Goal: Task Accomplishment & Management: Complete application form

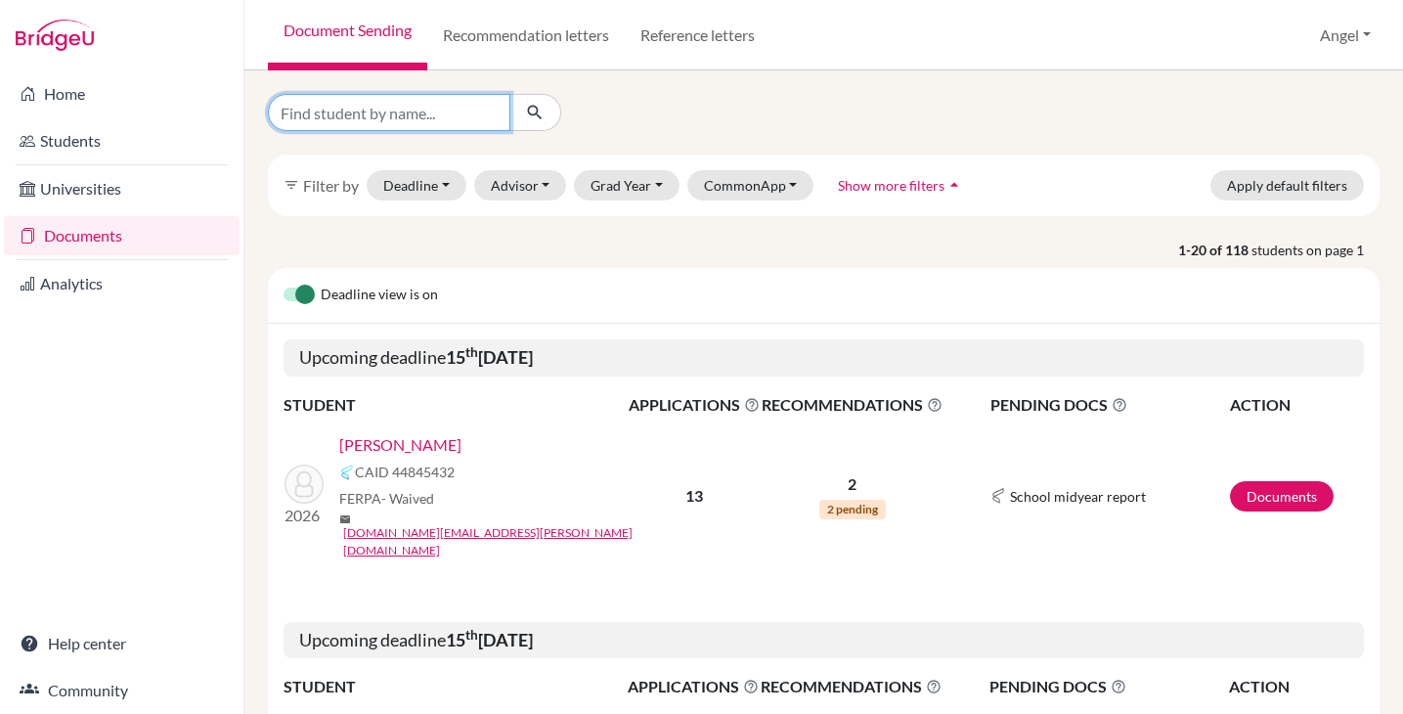
click at [380, 115] on input "Find student by name..." at bounding box center [389, 112] width 243 height 37
type input "Sehye"
click at [539, 103] on icon "submit" at bounding box center [535, 113] width 20 height 20
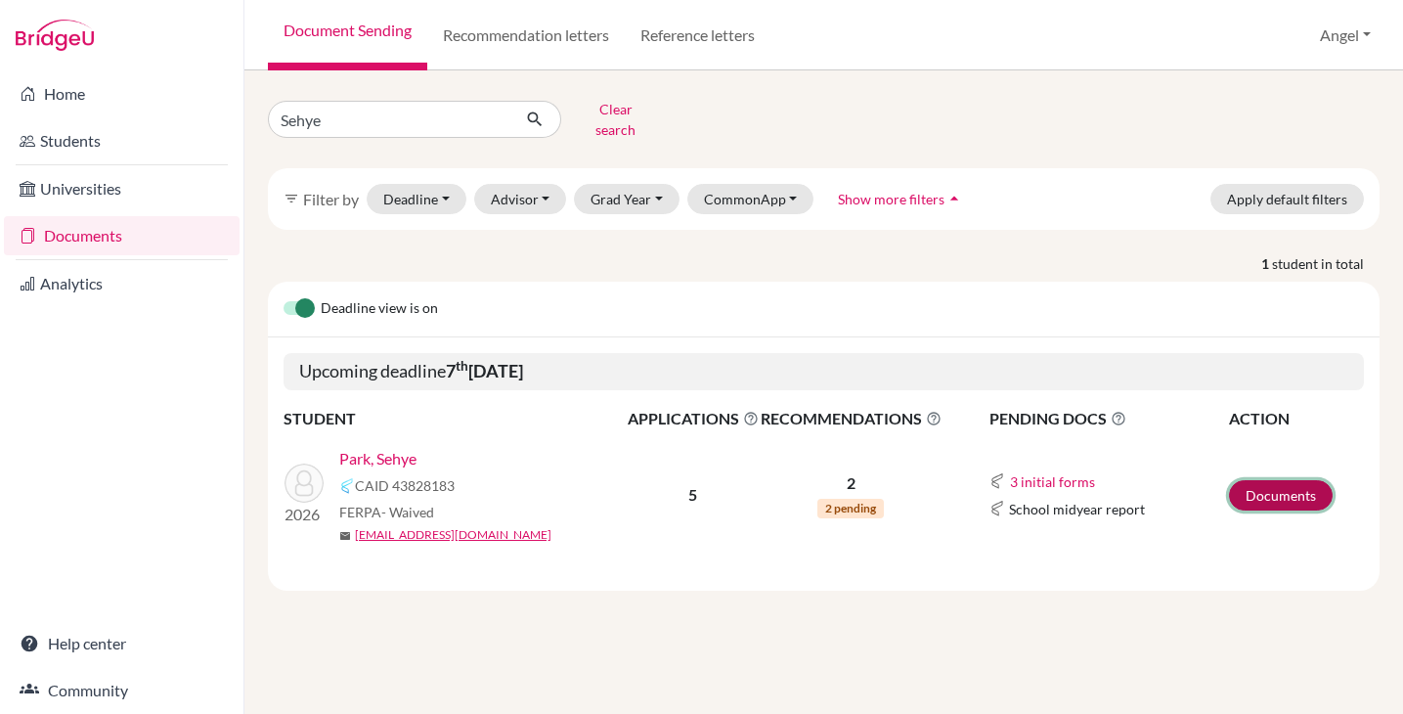
click at [1251, 480] on link "Documents" at bounding box center [1281, 495] width 104 height 30
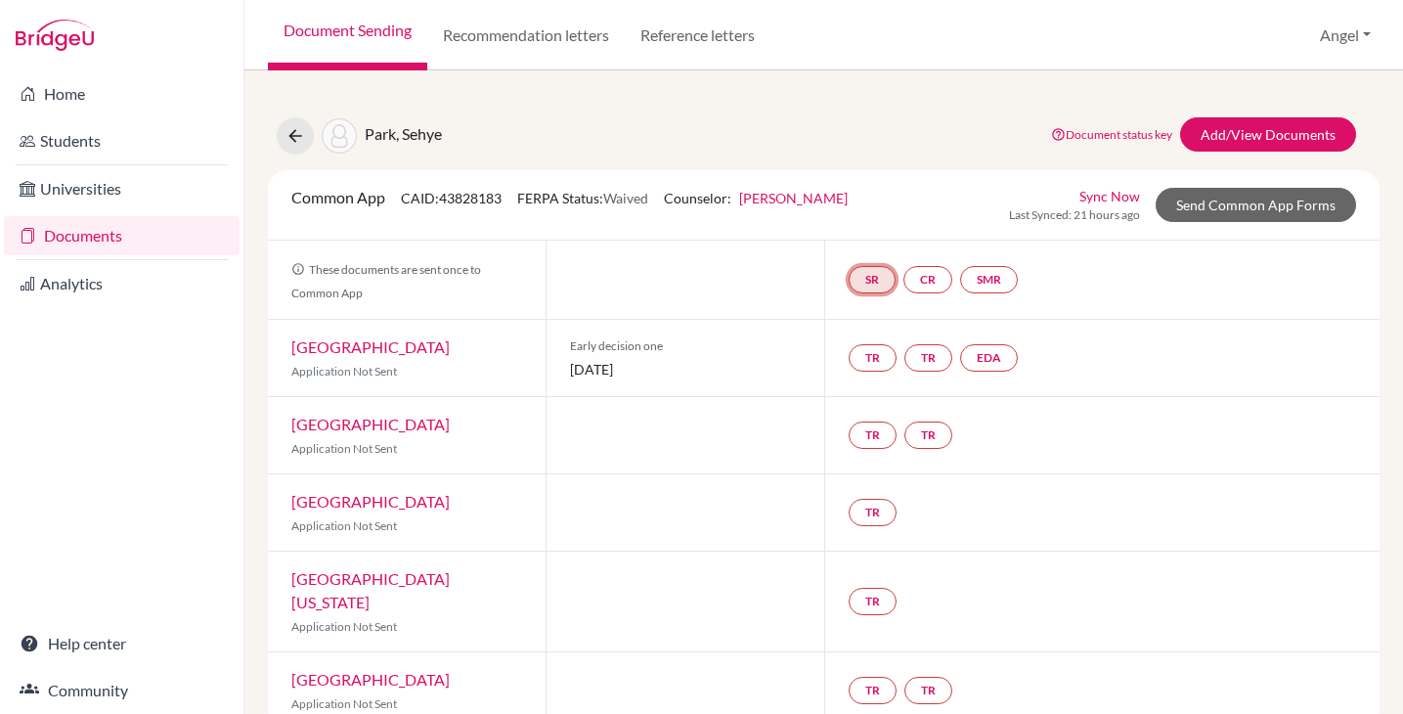
click at [856, 276] on link "SR" at bounding box center [872, 279] width 47 height 27
click at [856, 276] on link "SR School report School report Incomplete" at bounding box center [872, 279] width 47 height 27
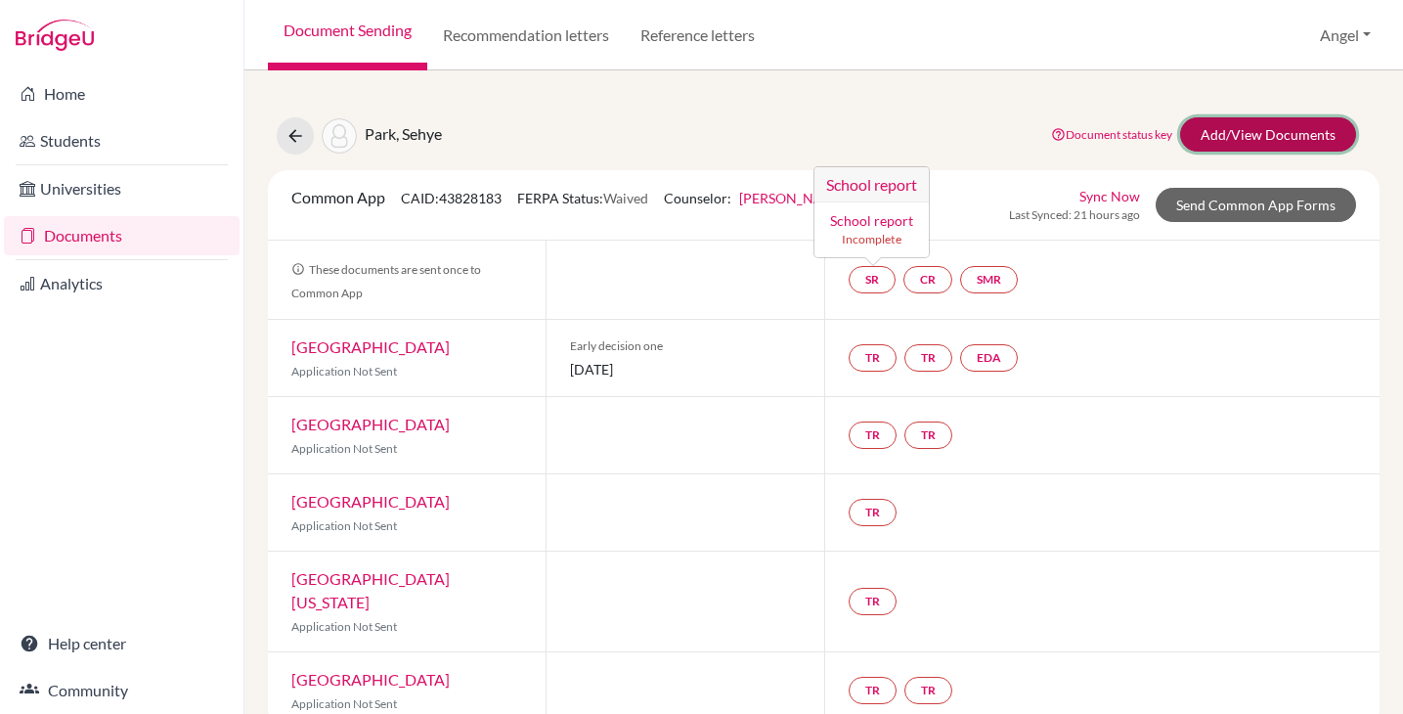
click at [1198, 135] on link "Add/View Documents" at bounding box center [1268, 134] width 176 height 34
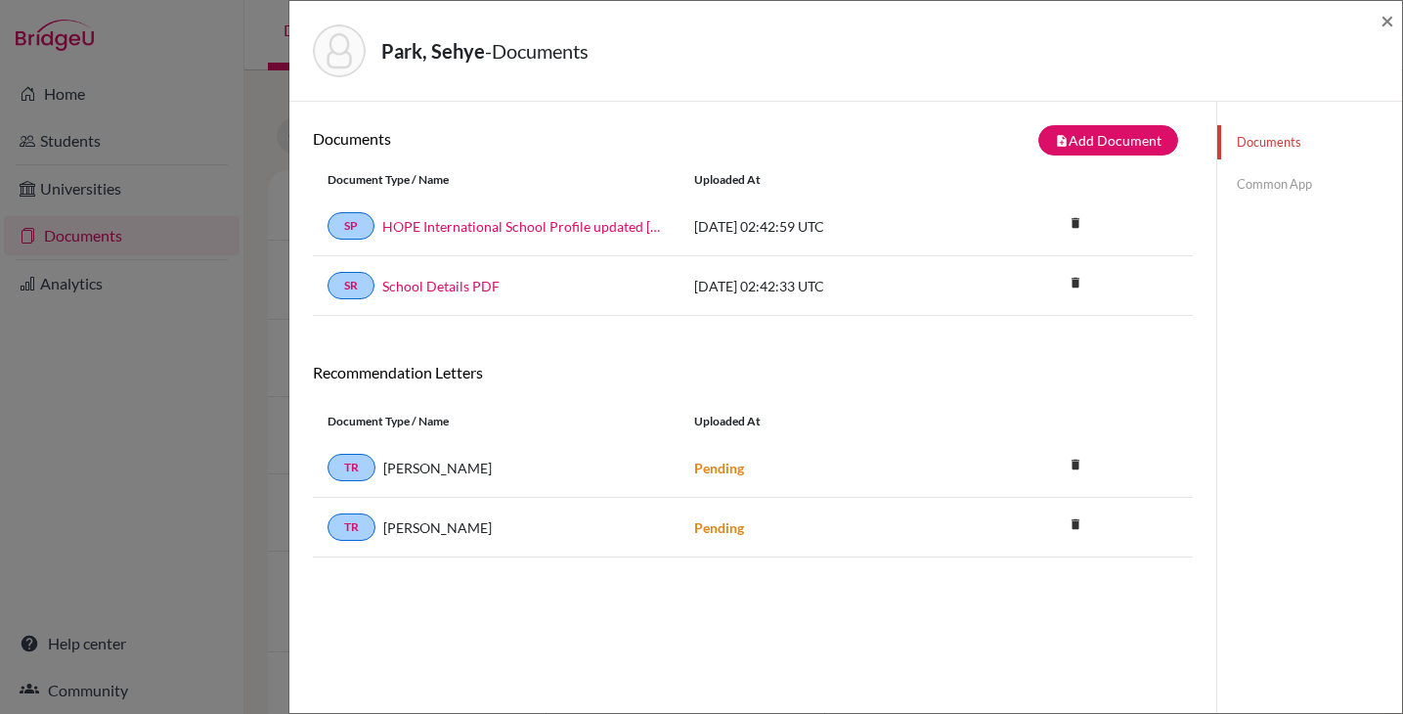
click at [1234, 194] on link "Common App" at bounding box center [1310, 184] width 185 height 34
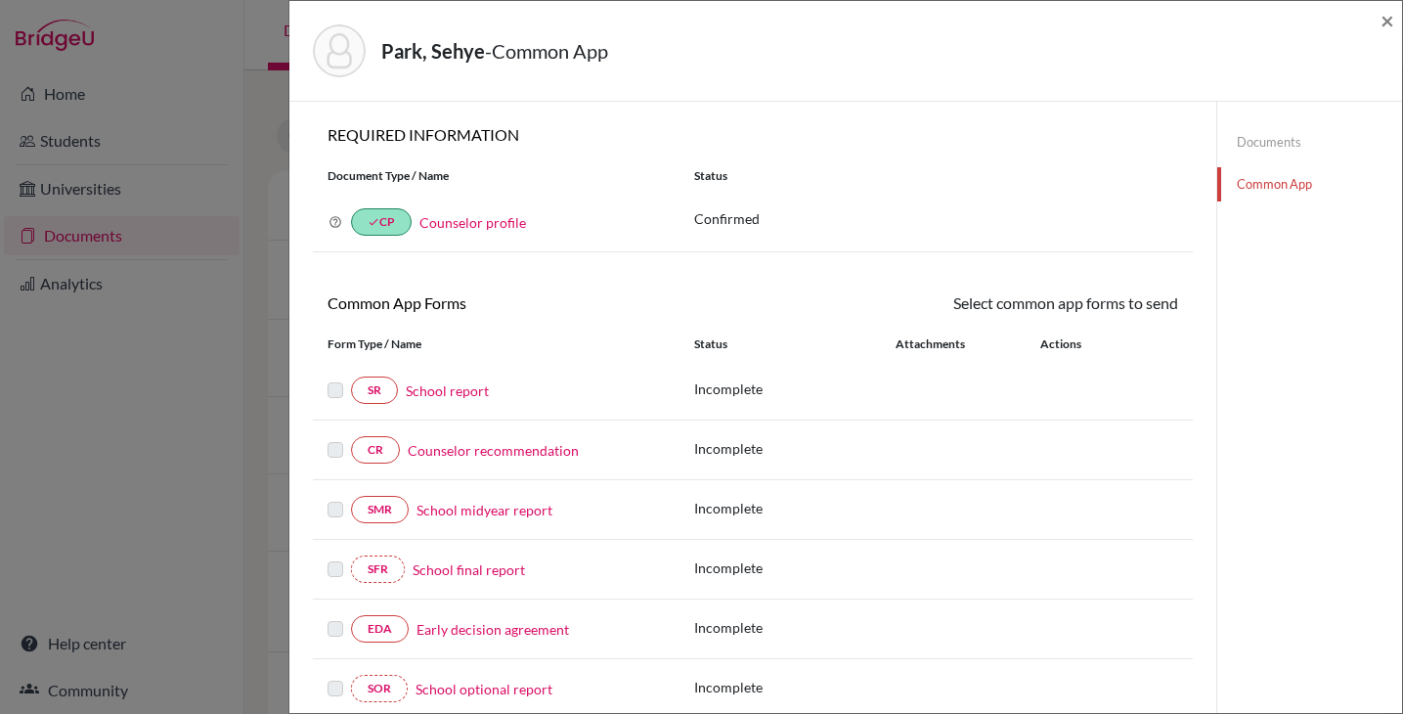
click at [433, 391] on link "School report" at bounding box center [447, 390] width 83 height 21
